Goal: Information Seeking & Learning: Find specific fact

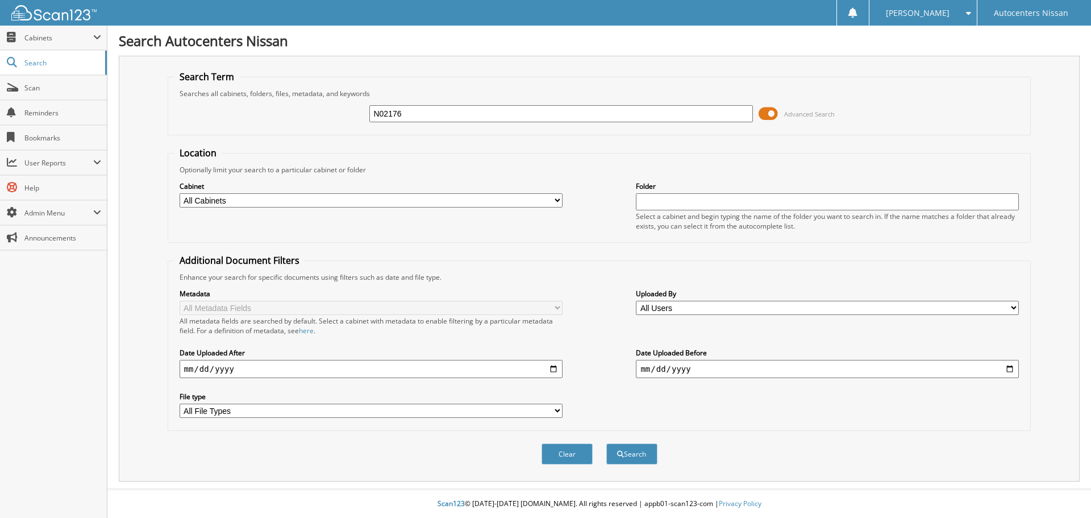
type input "N02176"
click at [606, 443] on button "Search" at bounding box center [631, 453] width 51 height 21
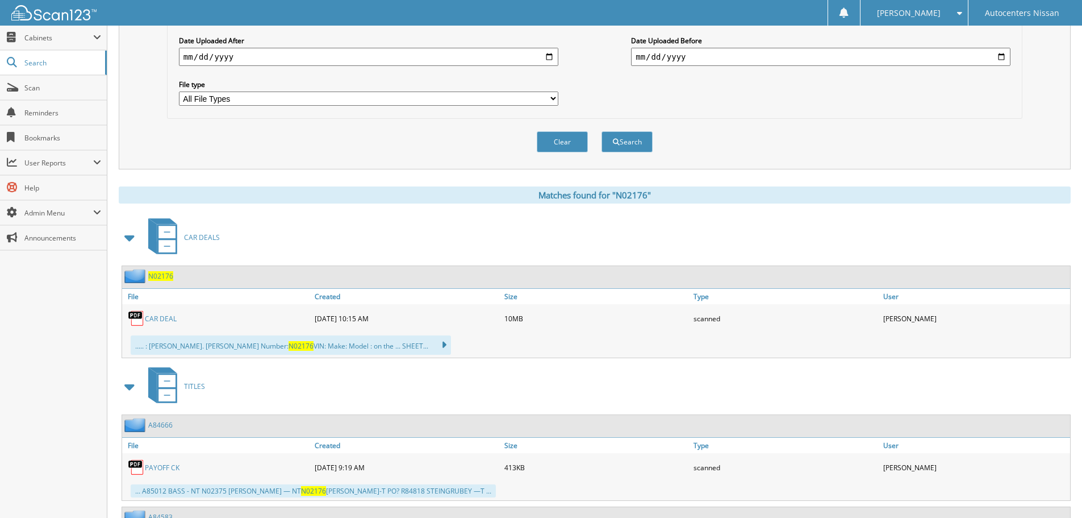
scroll to position [398, 0]
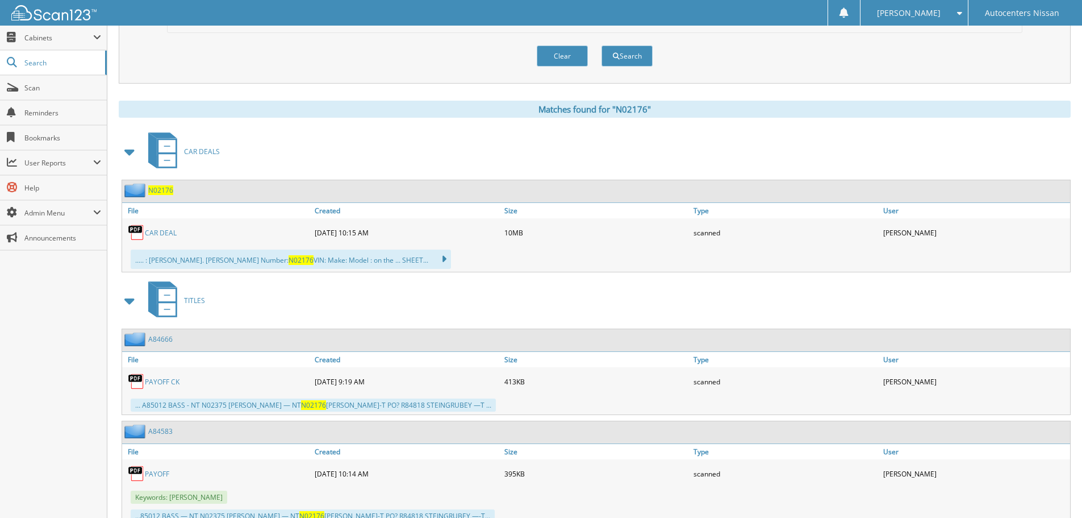
click at [163, 233] on link "CAR DEAL" at bounding box center [161, 233] width 32 height 10
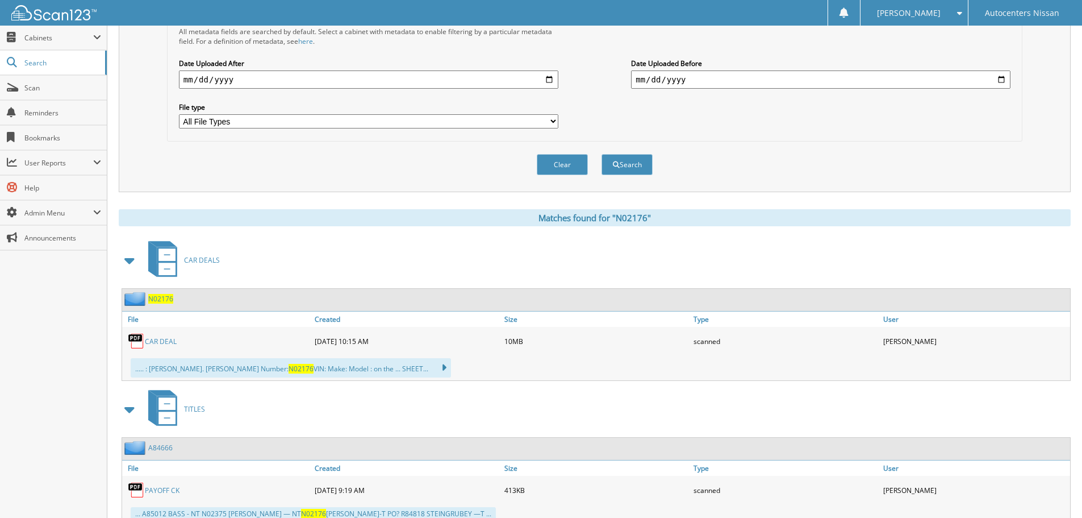
scroll to position [0, 0]
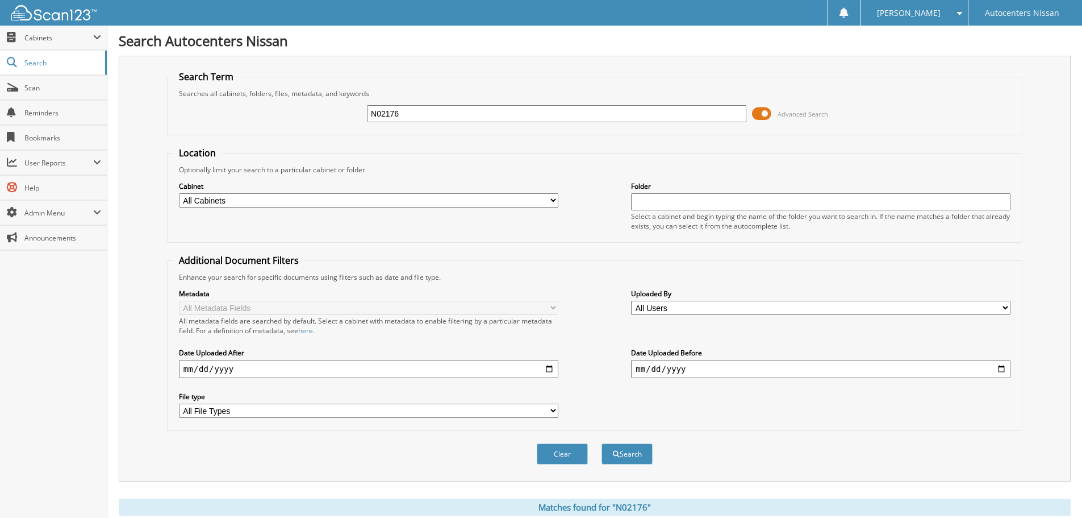
drag, startPoint x: 426, startPoint y: 110, endPoint x: 177, endPoint y: 118, distance: 249.6
click at [179, 118] on div "N02176 Advanced Search" at bounding box center [594, 113] width 843 height 31
type input "RK84963"
click at [602, 443] on button "Search" at bounding box center [627, 453] width 51 height 21
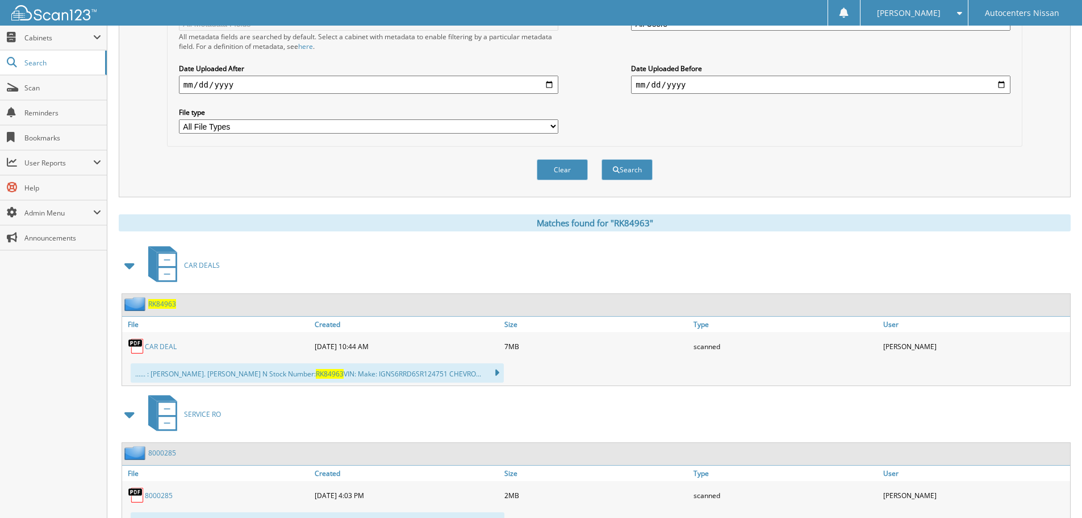
scroll to position [341, 0]
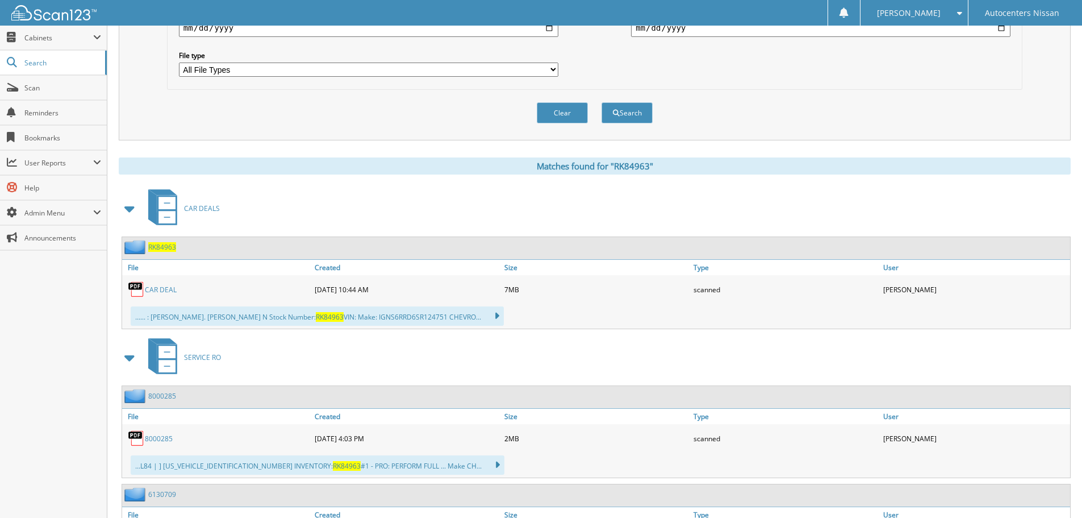
click at [157, 289] on link "CAR DEAL" at bounding box center [161, 290] width 32 height 10
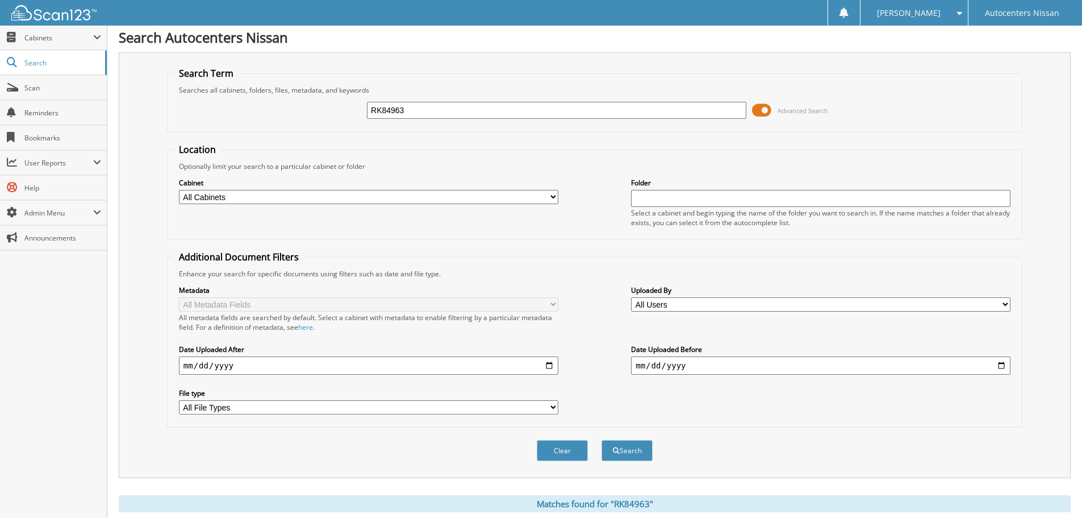
scroll to position [0, 0]
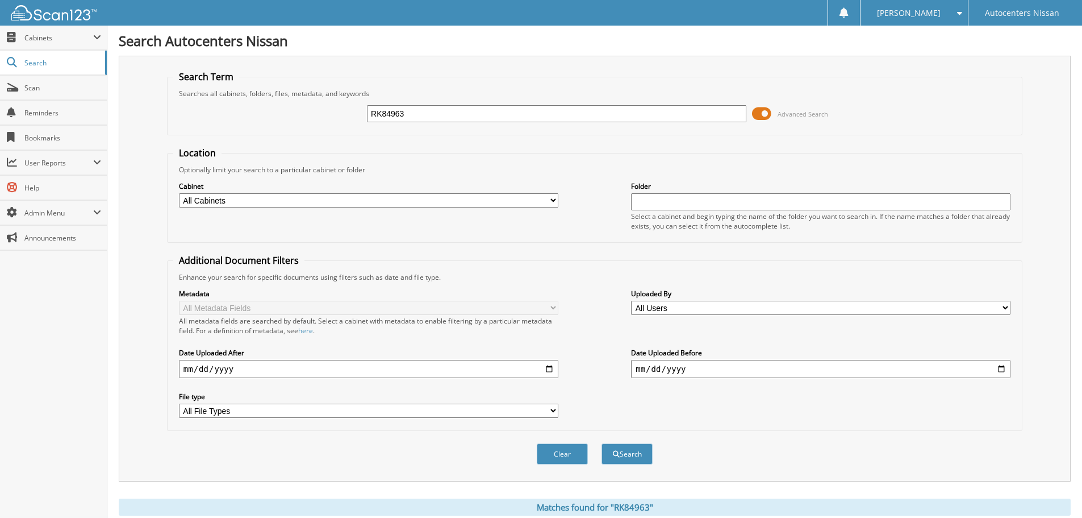
drag, startPoint x: 425, startPoint y: 113, endPoint x: 327, endPoint y: 120, distance: 98.0
click at [327, 120] on div "RK84963 Advanced Search" at bounding box center [594, 113] width 843 height 31
type input "R85079"
click at [602, 443] on button "Search" at bounding box center [627, 453] width 51 height 21
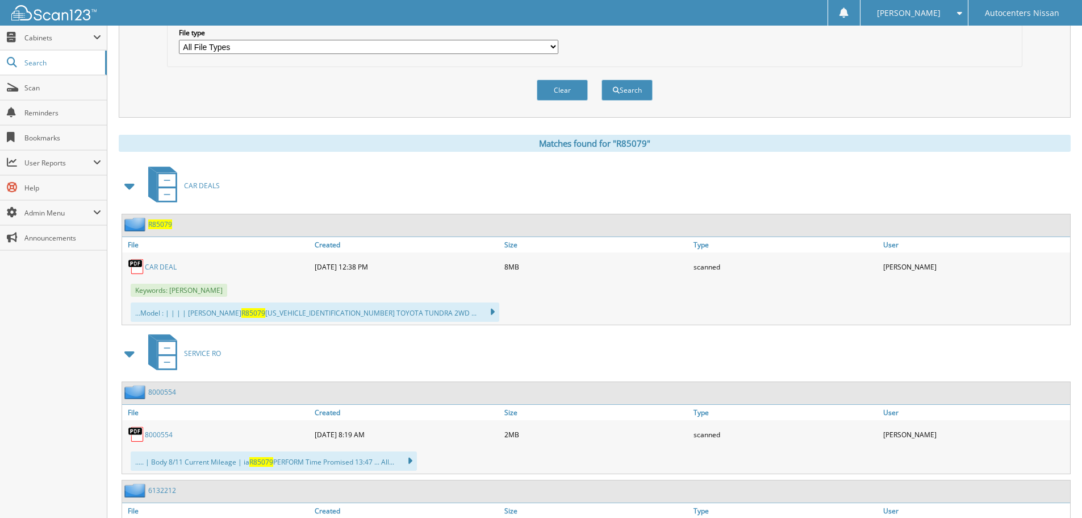
scroll to position [398, 0]
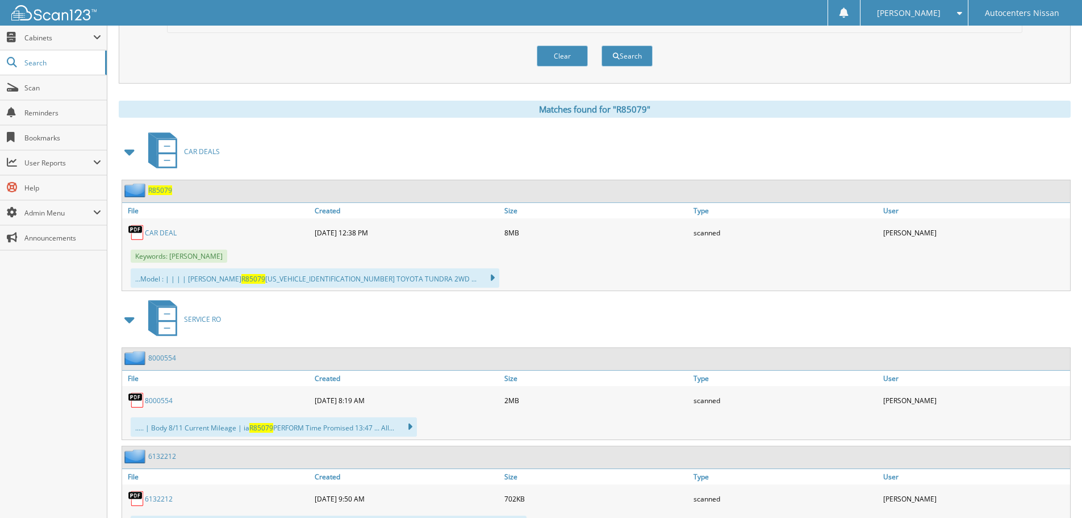
click at [159, 235] on link "CAR DEAL" at bounding box center [161, 233] width 32 height 10
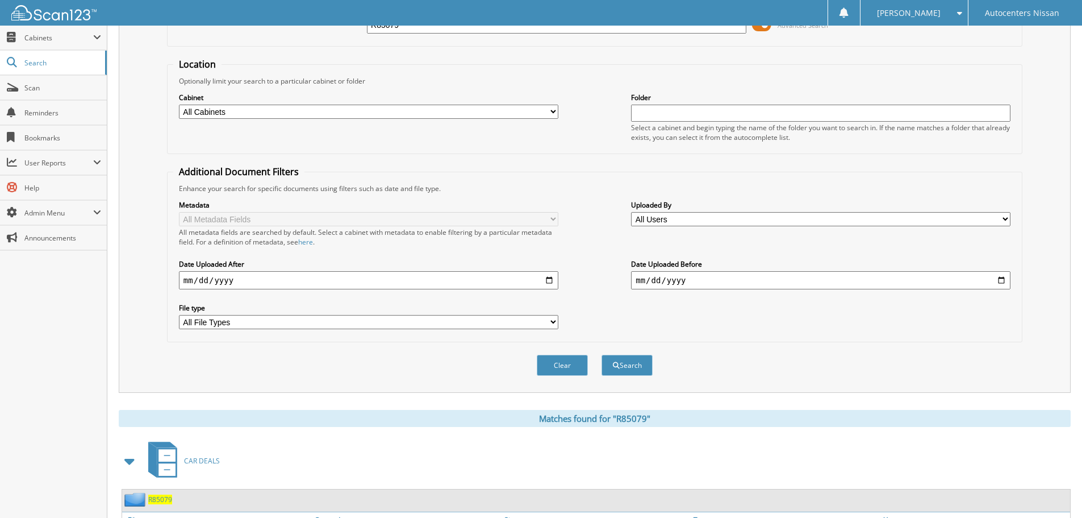
scroll to position [57, 0]
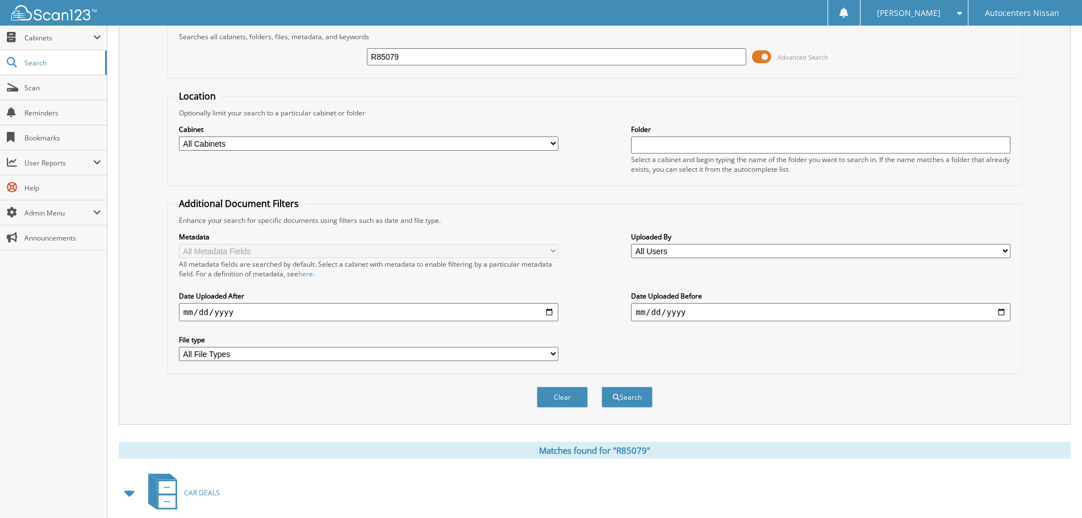
drag, startPoint x: 405, startPoint y: 55, endPoint x: 274, endPoint y: 68, distance: 130.8
click at [277, 68] on div "R85079 Advanced Search" at bounding box center [594, 56] width 843 height 31
type input "N02354"
click at [602, 386] on button "Search" at bounding box center [627, 396] width 51 height 21
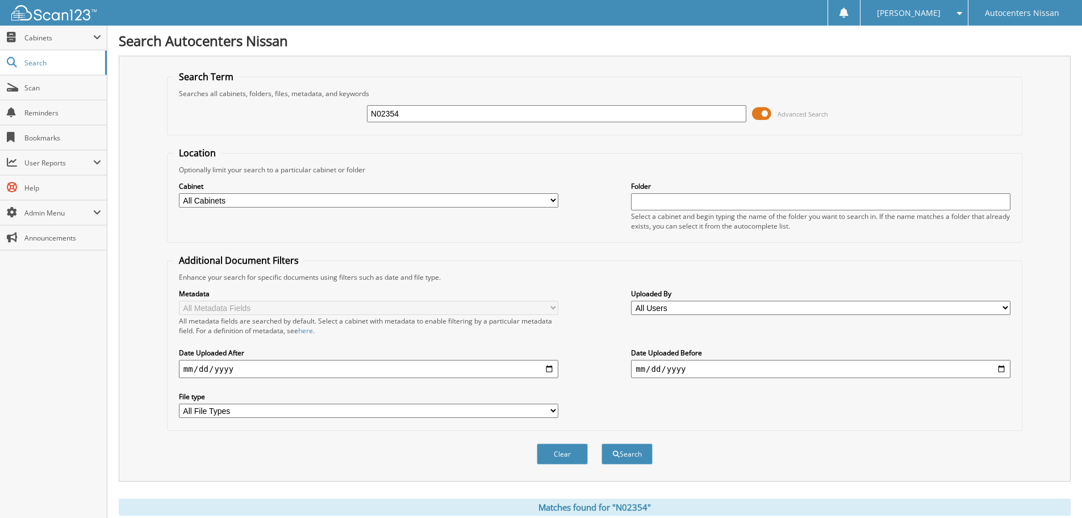
drag, startPoint x: 411, startPoint y: 118, endPoint x: 218, endPoint y: 131, distance: 193.6
click at [218, 131] on fieldset "Search Term Searches all cabinets, folders, files, metadata, and keywords N0235…" at bounding box center [595, 102] width 856 height 65
type input "N01930"
click at [602, 443] on button "Search" at bounding box center [627, 453] width 51 height 21
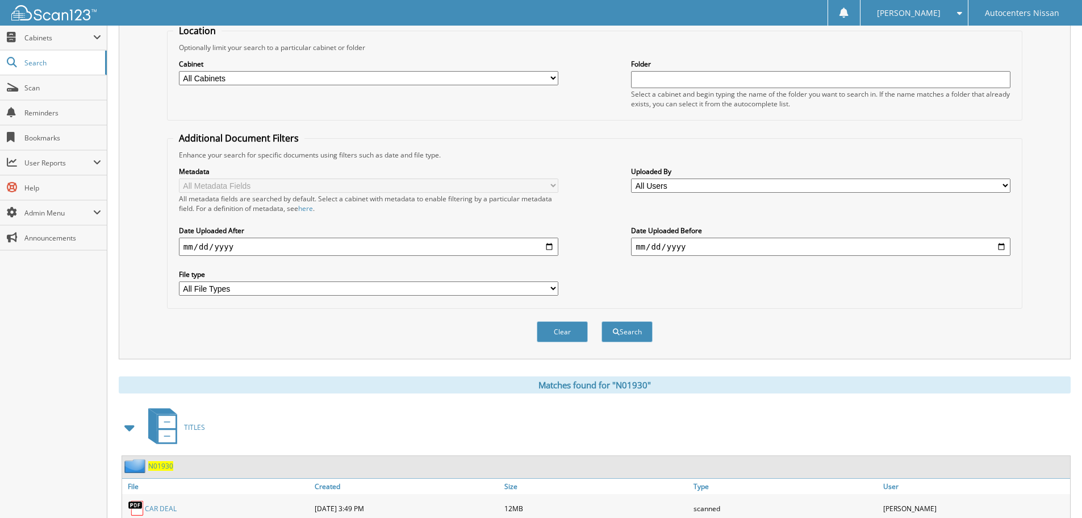
scroll to position [57, 0]
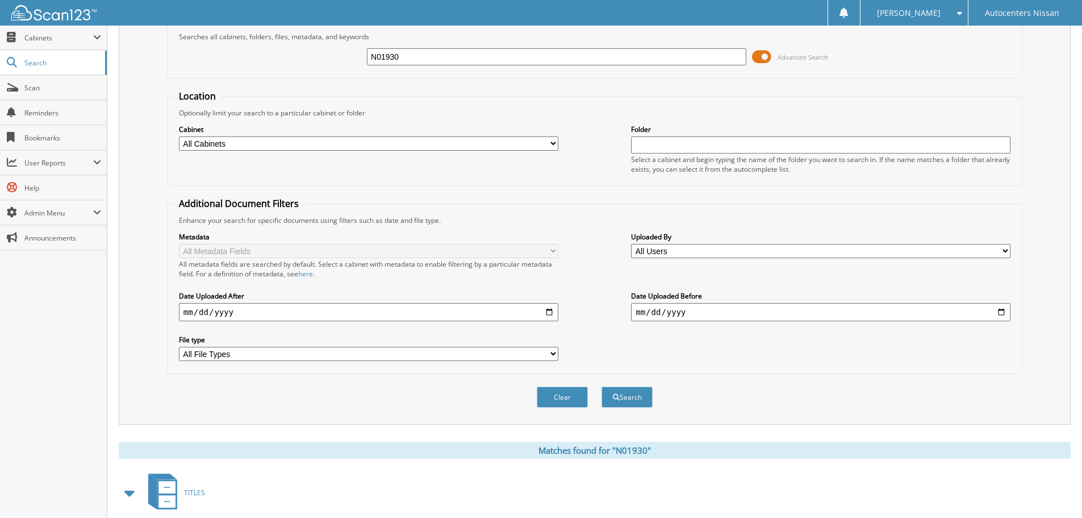
drag, startPoint x: 407, startPoint y: 57, endPoint x: 290, endPoint y: 60, distance: 117.1
click at [293, 60] on div "N01930 Advanced Search" at bounding box center [594, 56] width 843 height 31
type input "N02256"
click at [602, 386] on button "Search" at bounding box center [627, 396] width 51 height 21
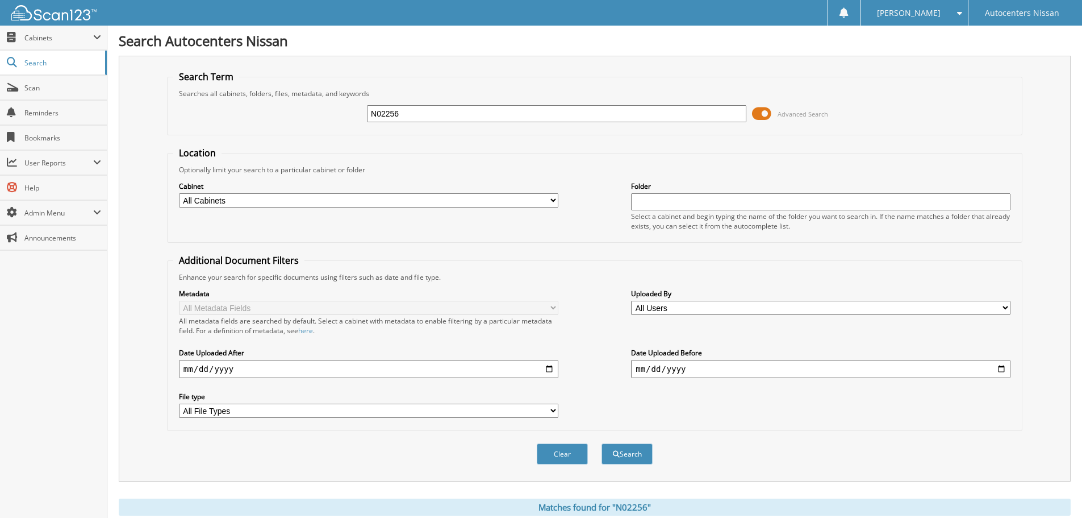
drag, startPoint x: 417, startPoint y: 119, endPoint x: 270, endPoint y: 127, distance: 146.8
click at [314, 120] on div "N02256 Advanced Search" at bounding box center [594, 113] width 843 height 31
type input "N02281"
click at [602, 443] on button "Search" at bounding box center [627, 453] width 51 height 21
click at [410, 118] on input "N02281" at bounding box center [557, 113] width 380 height 17
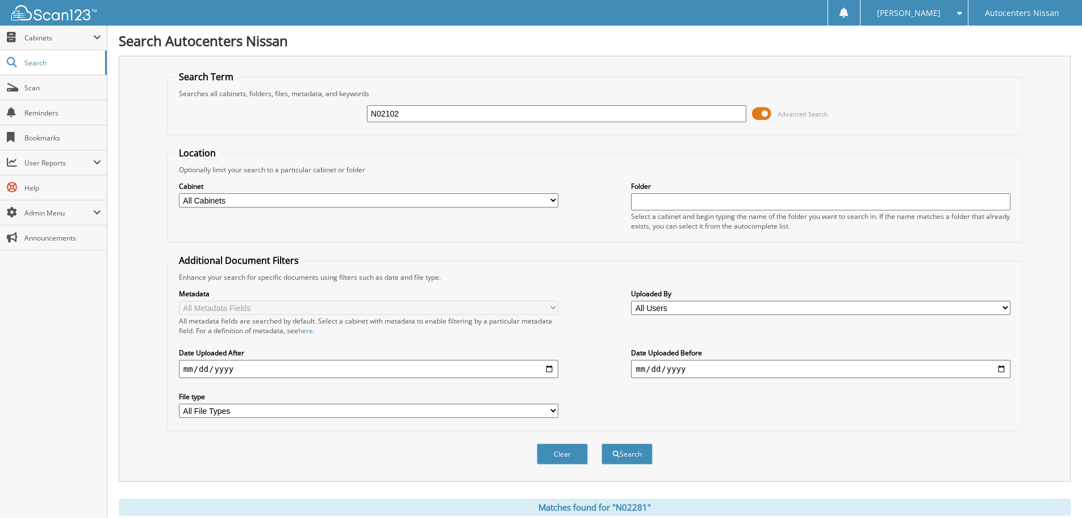
type input "N02102"
click at [602, 443] on button "Search" at bounding box center [627, 453] width 51 height 21
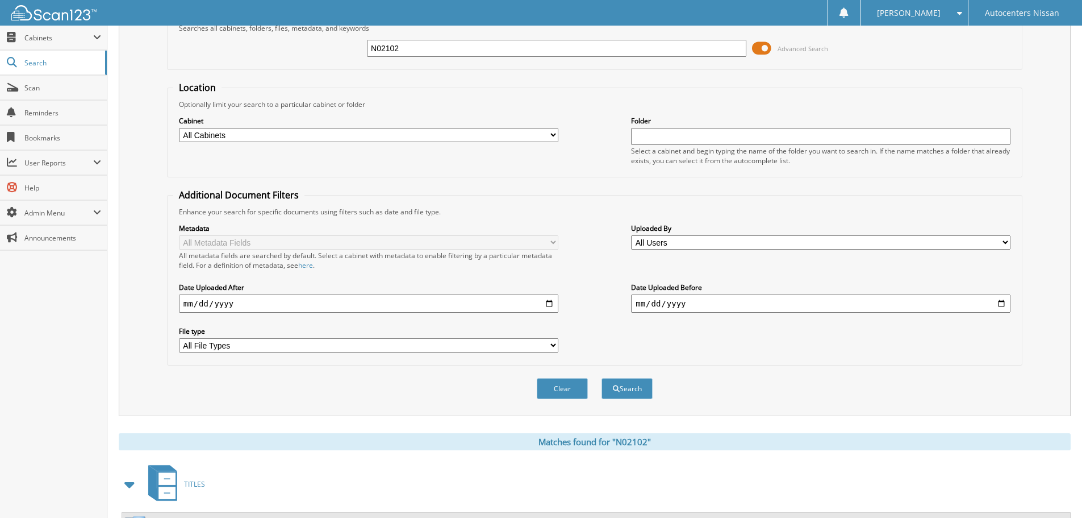
scroll to position [57, 0]
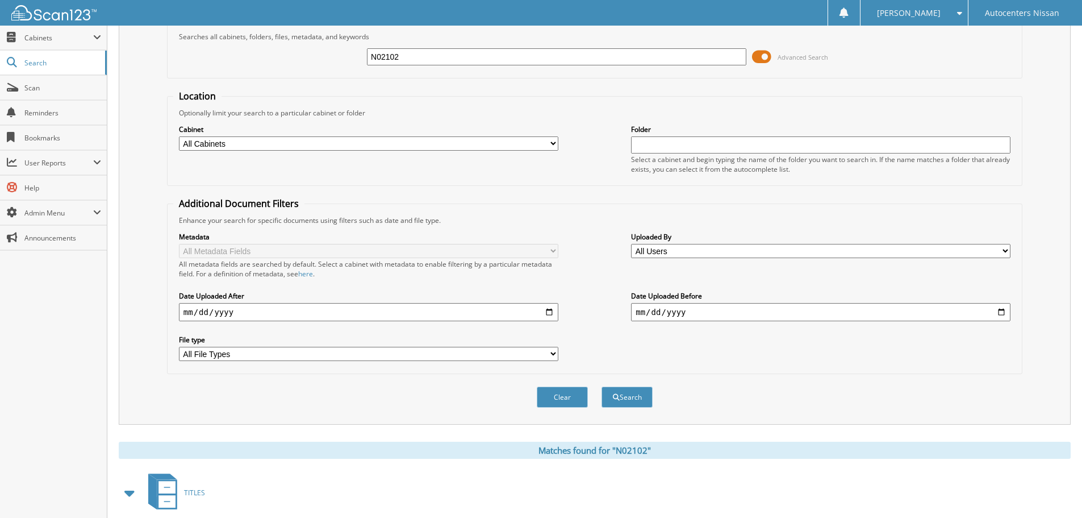
drag, startPoint x: 406, startPoint y: 60, endPoint x: 275, endPoint y: 81, distance: 132.9
click at [278, 80] on form "Search Term Searches all cabinets, folders, files, metadata, and keywords N0210…" at bounding box center [595, 217] width 856 height 406
type input "a84386"
click at [602, 386] on button "Search" at bounding box center [627, 396] width 51 height 21
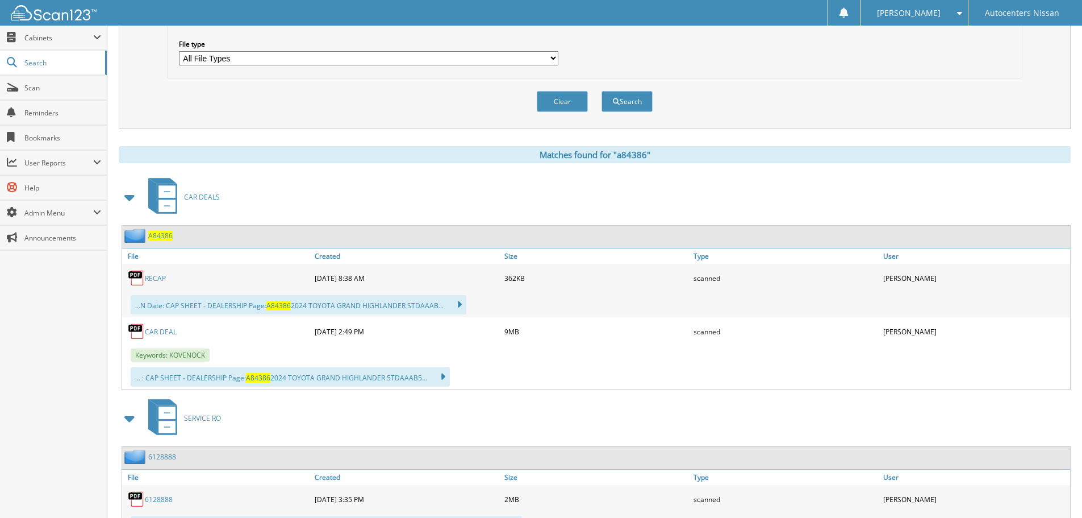
scroll to position [398, 0]
